Goal: Task Accomplishment & Management: Use online tool/utility

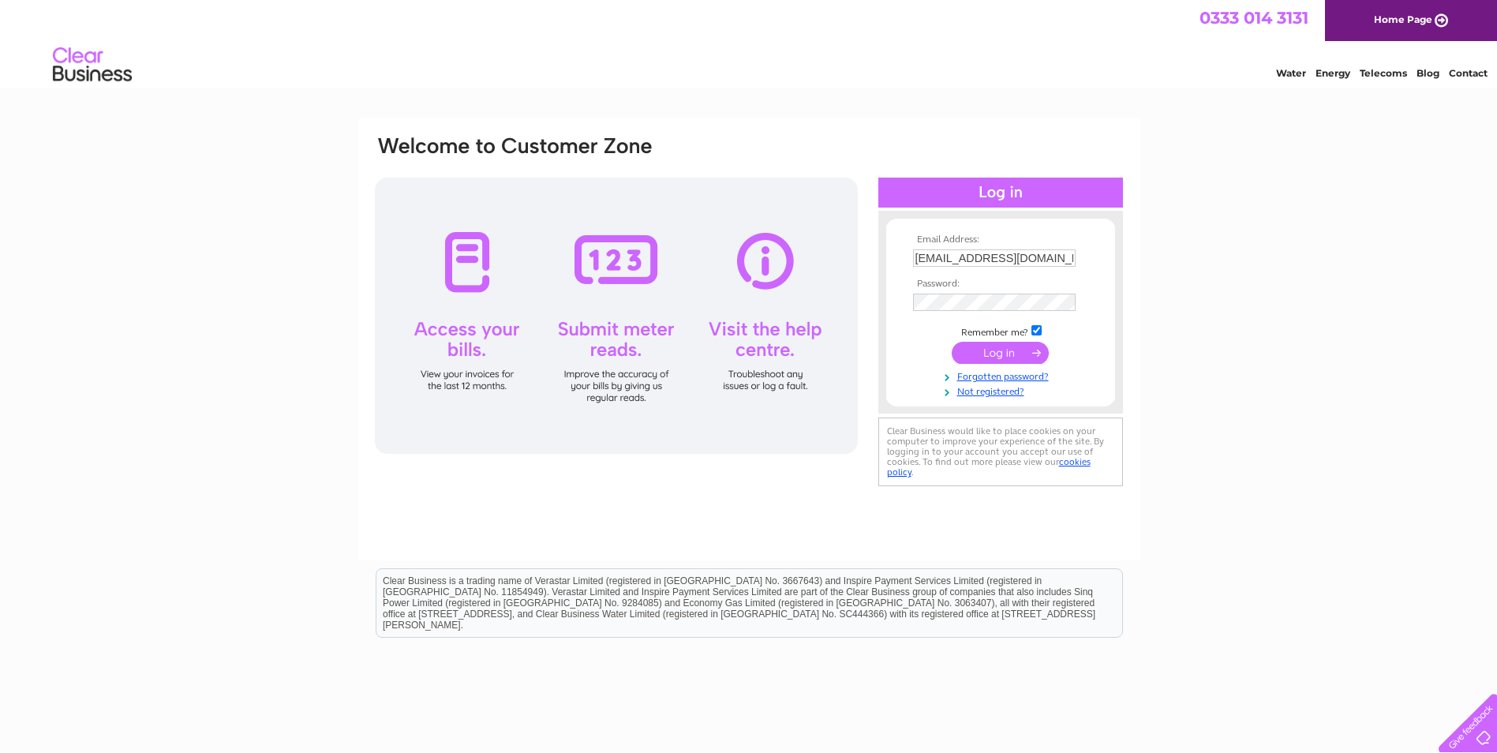
click at [997, 355] on input "submit" at bounding box center [1000, 353] width 97 height 22
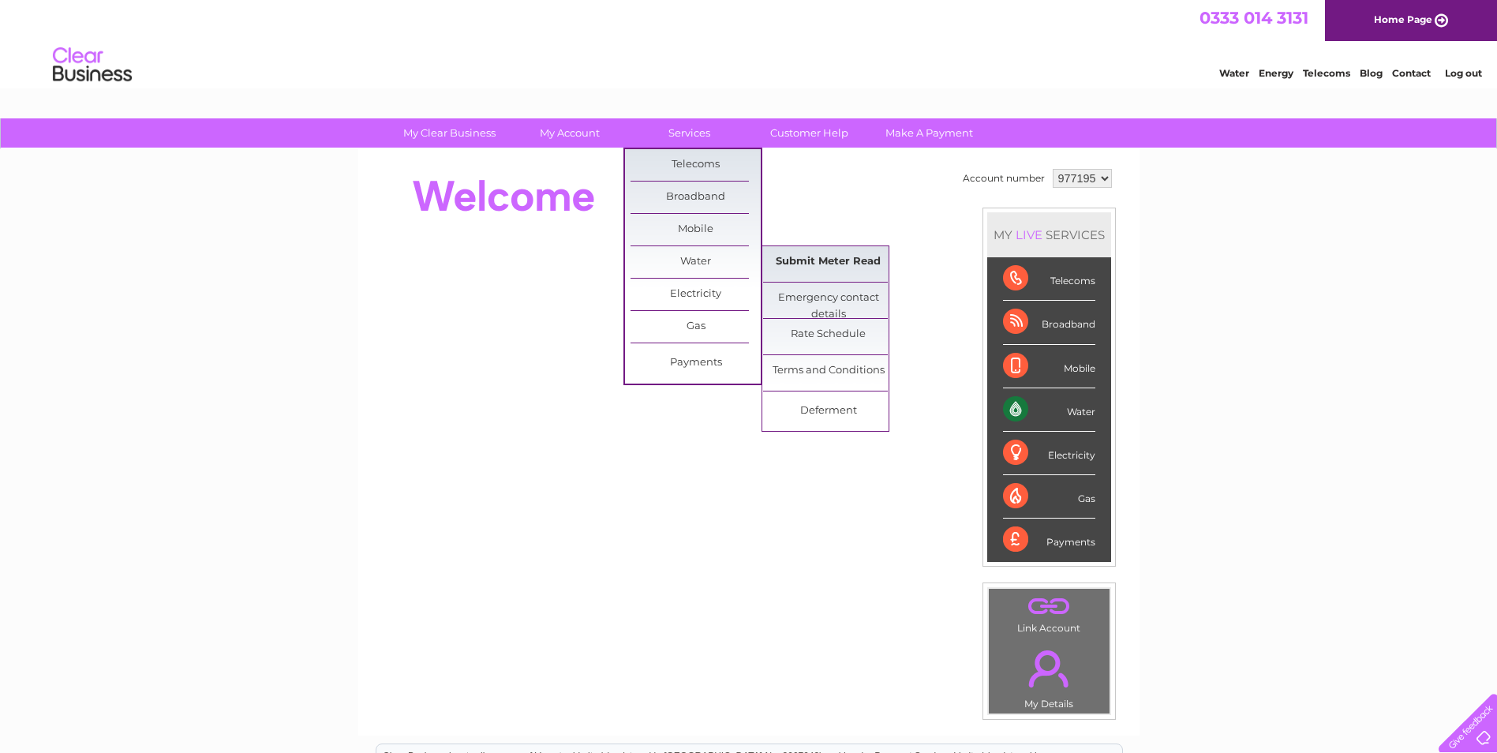
click at [821, 258] on link "Submit Meter Read" at bounding box center [828, 262] width 130 height 32
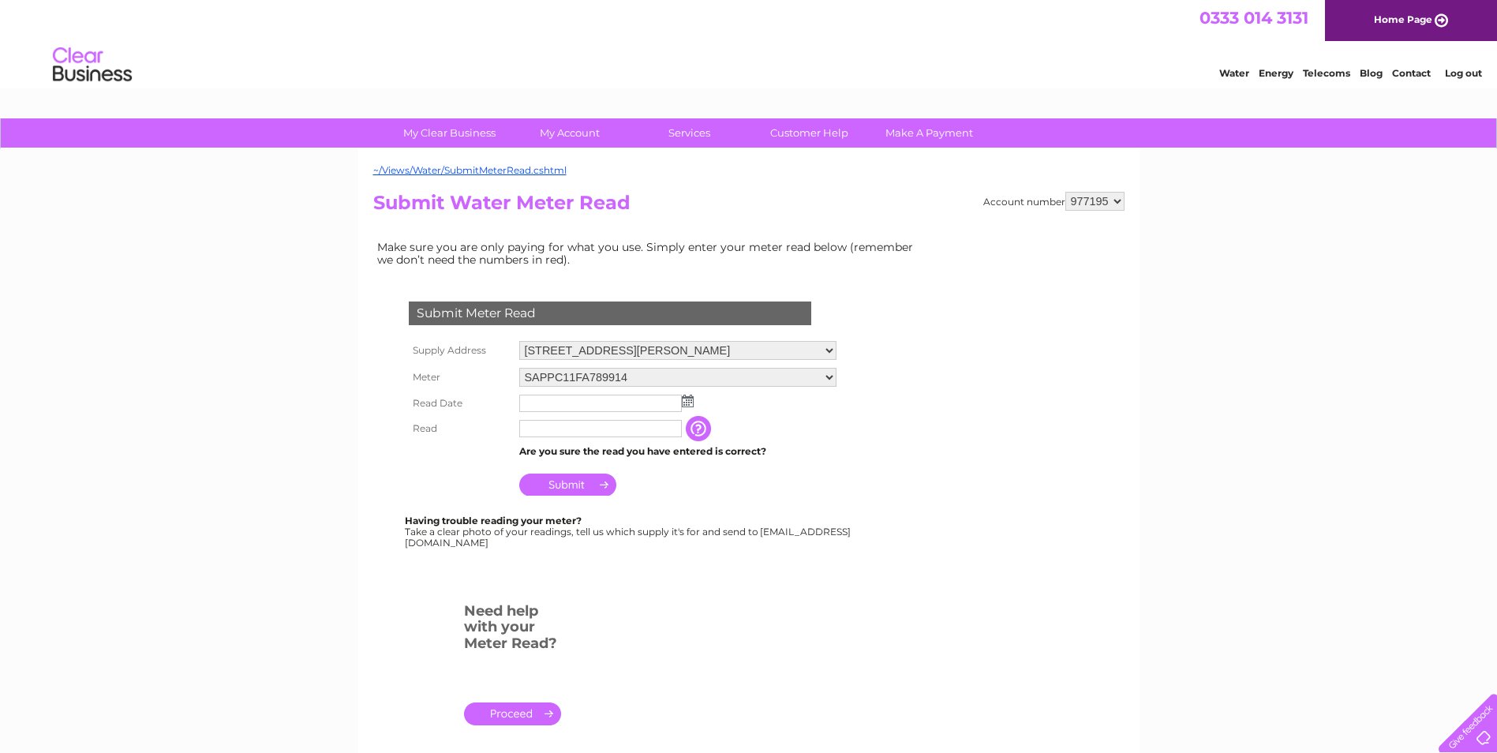
click at [689, 402] on img at bounding box center [688, 401] width 12 height 13
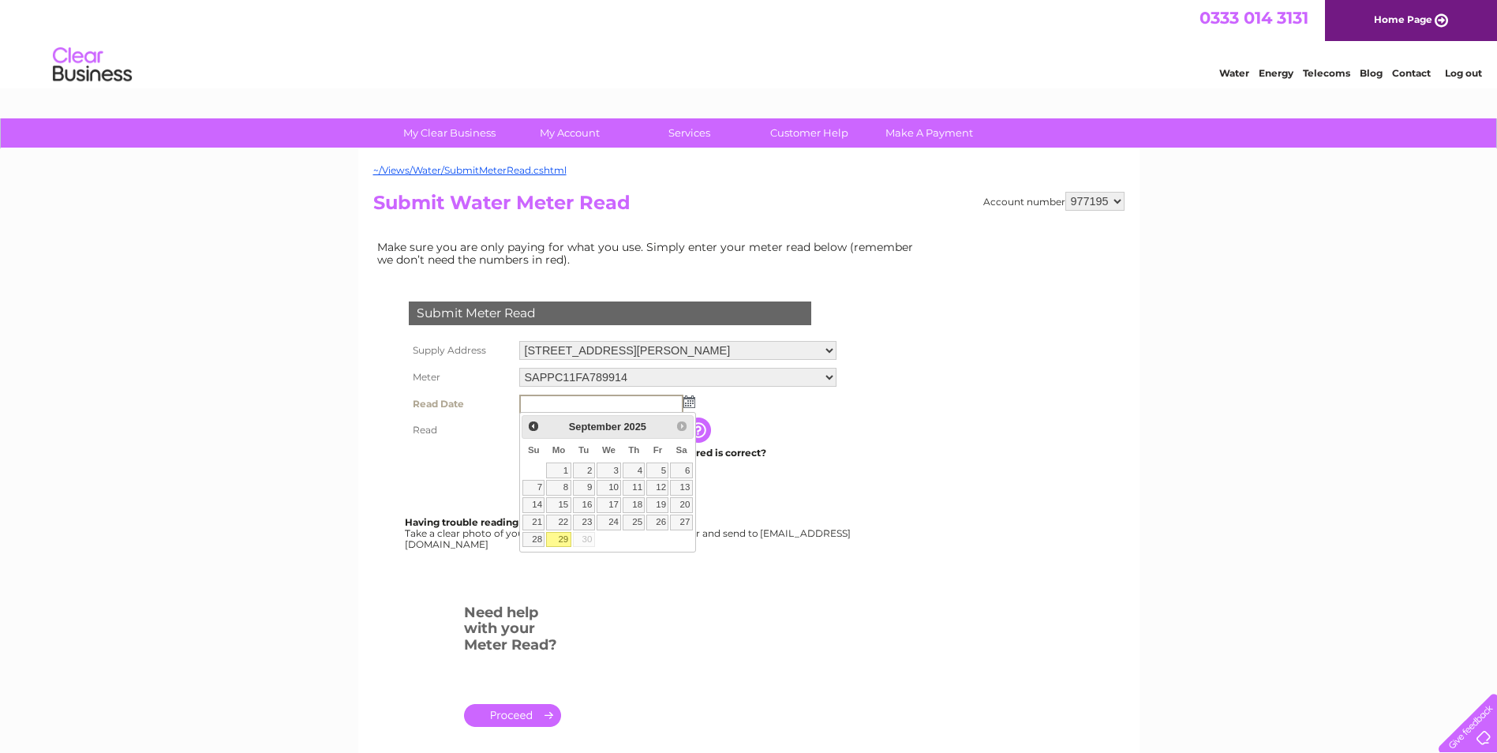
click at [561, 537] on link "29" at bounding box center [558, 540] width 24 height 16
type input "2025/09/29"
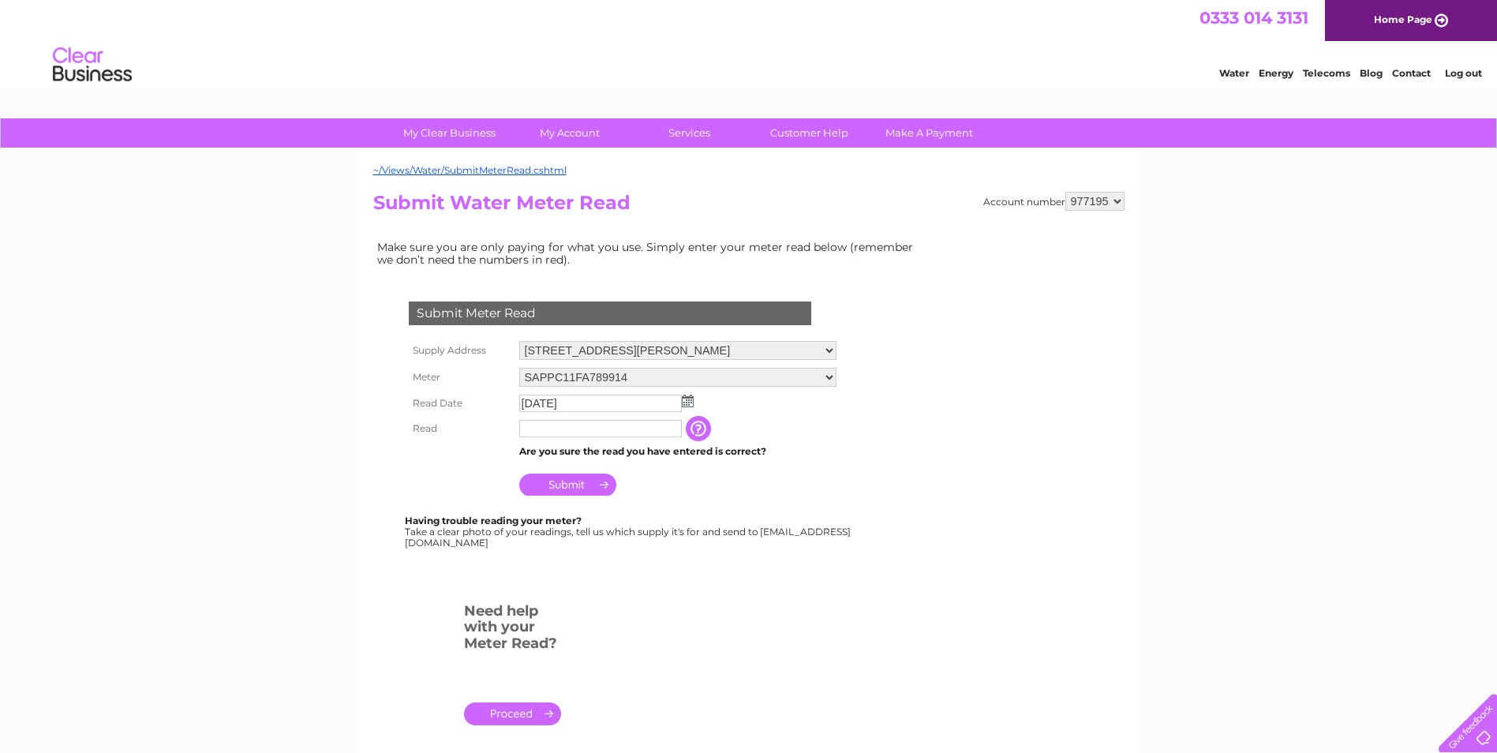
click at [632, 427] on input "text" at bounding box center [600, 428] width 163 height 17
type input "00718"
click at [570, 485] on input "Submit" at bounding box center [567, 486] width 97 height 22
